Goal: Check status: Check status

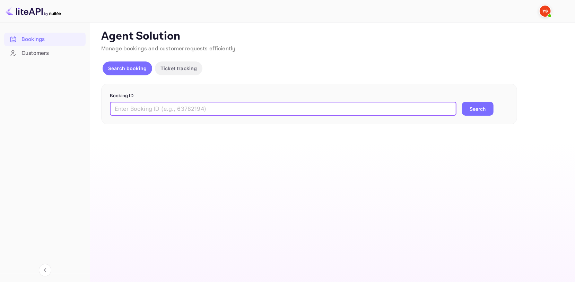
click at [150, 105] on input "text" at bounding box center [283, 109] width 347 height 14
type input "9708296"
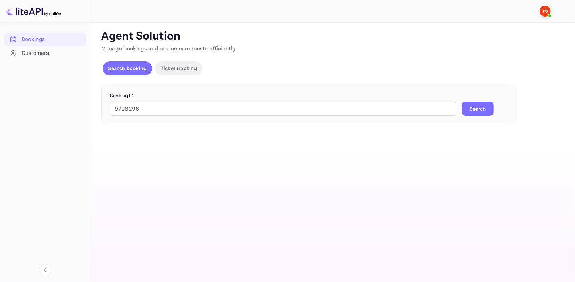
click at [482, 109] on button "Search" at bounding box center [478, 109] width 32 height 14
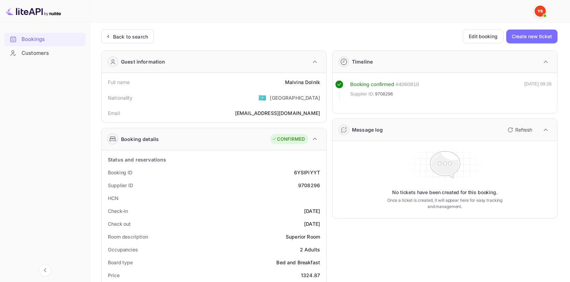
click at [307, 84] on div "[PERSON_NAME]" at bounding box center [302, 81] width 35 height 7
copy div "[PERSON_NAME]"
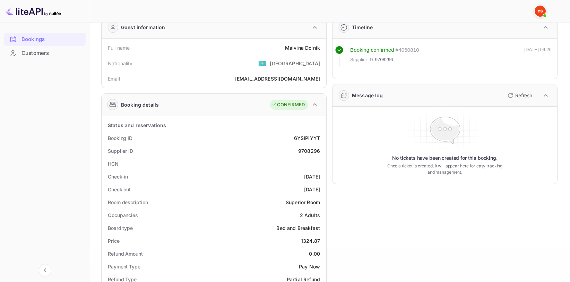
scroll to position [35, 0]
click at [310, 153] on div "9708296" at bounding box center [309, 150] width 22 height 7
copy div "9708296"
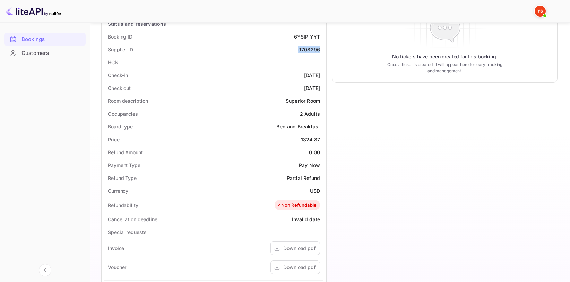
scroll to position [139, 0]
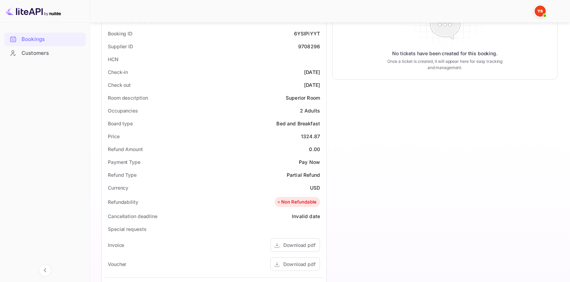
click at [314, 141] on div "Price 1324.87" at bounding box center [213, 136] width 219 height 13
click at [314, 135] on div "1324.87" at bounding box center [310, 135] width 19 height 7
copy div "1324.87"
click at [309, 197] on div "Non Refundable" at bounding box center [297, 202] width 45 height 10
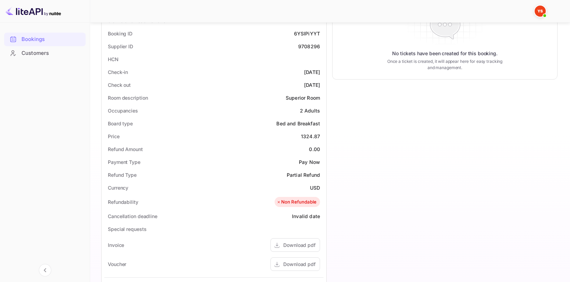
click at [316, 189] on div "USD" at bounding box center [315, 187] width 10 height 7
copy div "USD"
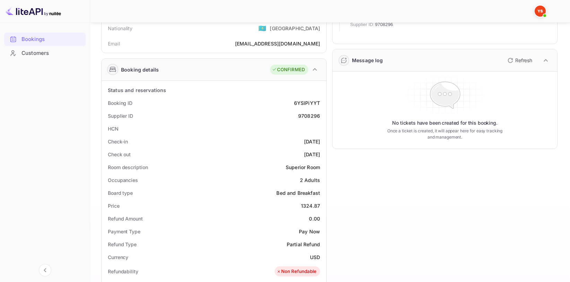
click at [312, 118] on div "9708296" at bounding box center [309, 115] width 22 height 7
copy div "9708296"
